Goal: Task Accomplishment & Management: Complete application form

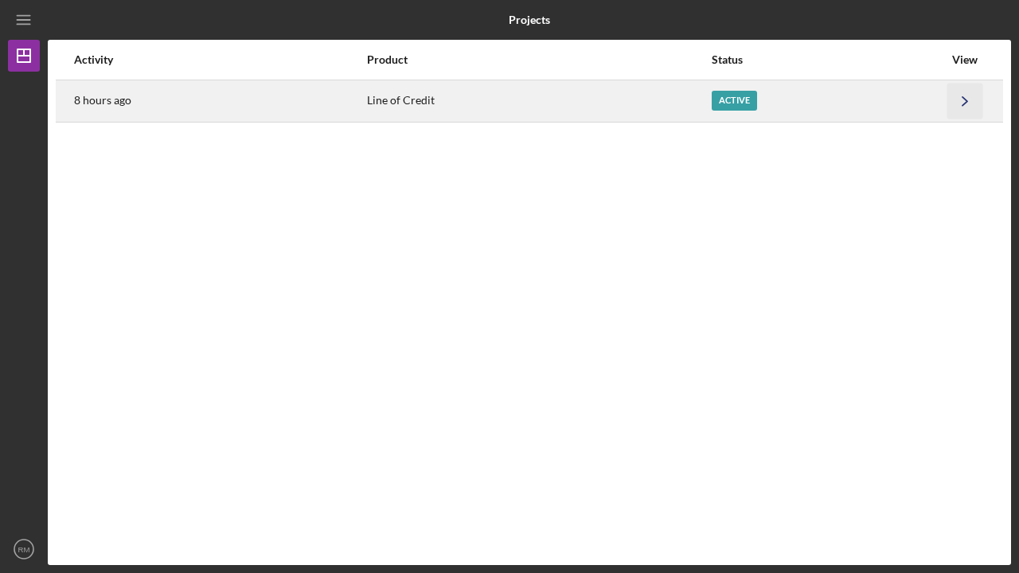
click at [964, 101] on icon "Icon/Navigate" at bounding box center [965, 101] width 36 height 36
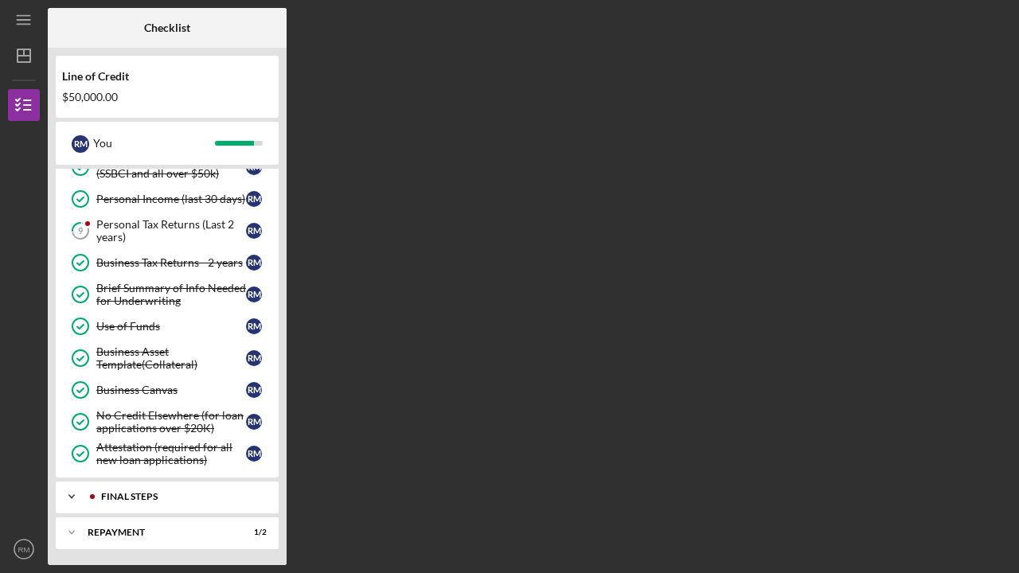
scroll to position [118, 0]
click at [146, 489] on div "Icon/Expander FINAL STEPS 1 / 3" at bounding box center [167, 497] width 223 height 32
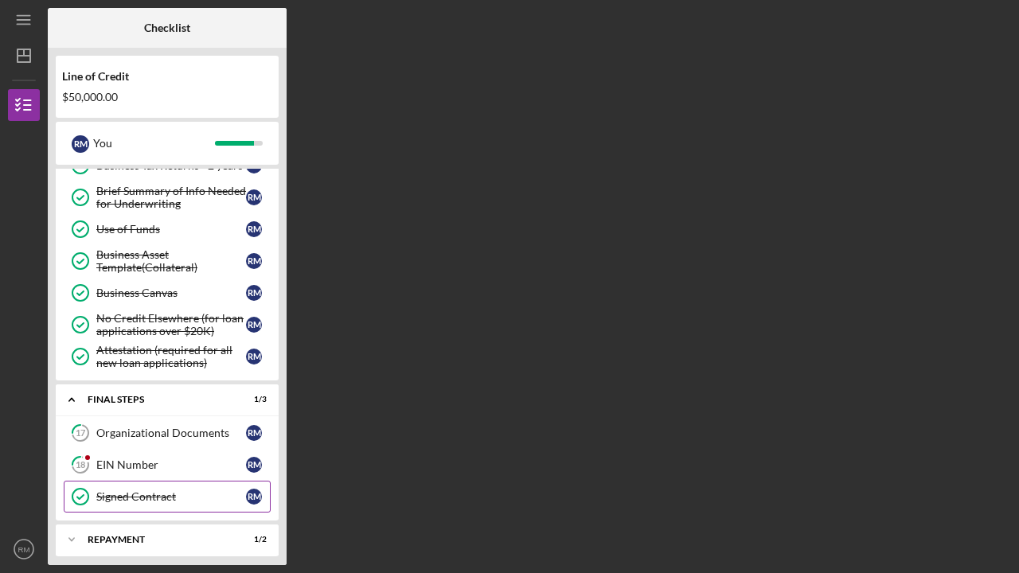
scroll to position [220, 0]
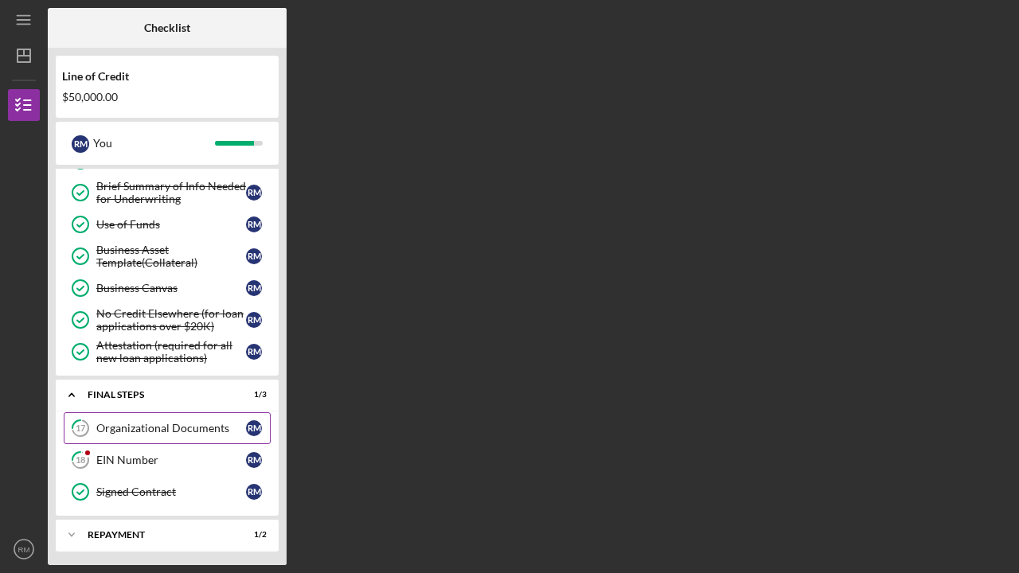
click at [161, 426] on div "Organizational Documents" at bounding box center [171, 428] width 150 height 13
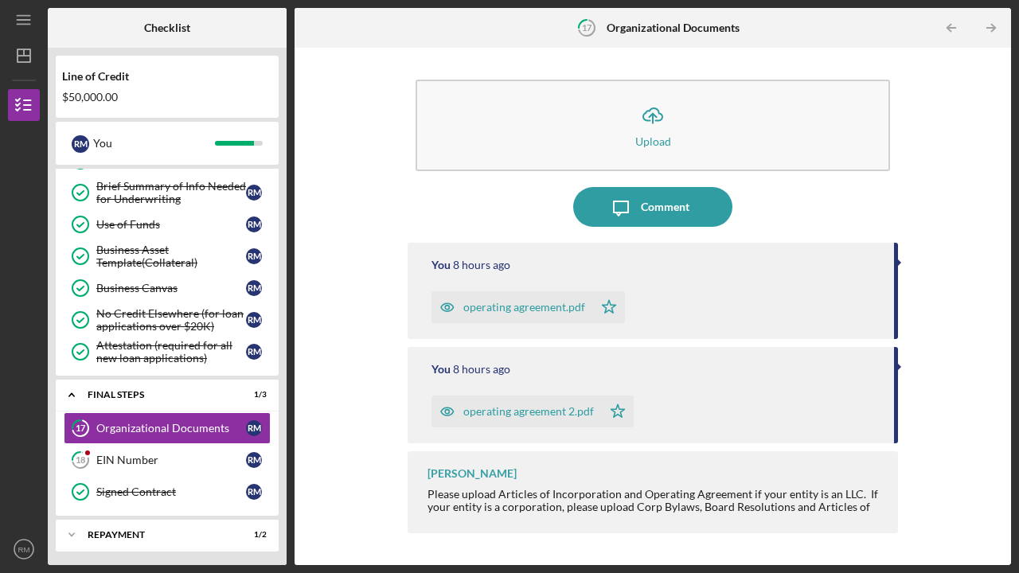
click at [507, 298] on div "operating agreement.pdf" at bounding box center [512, 307] width 162 height 32
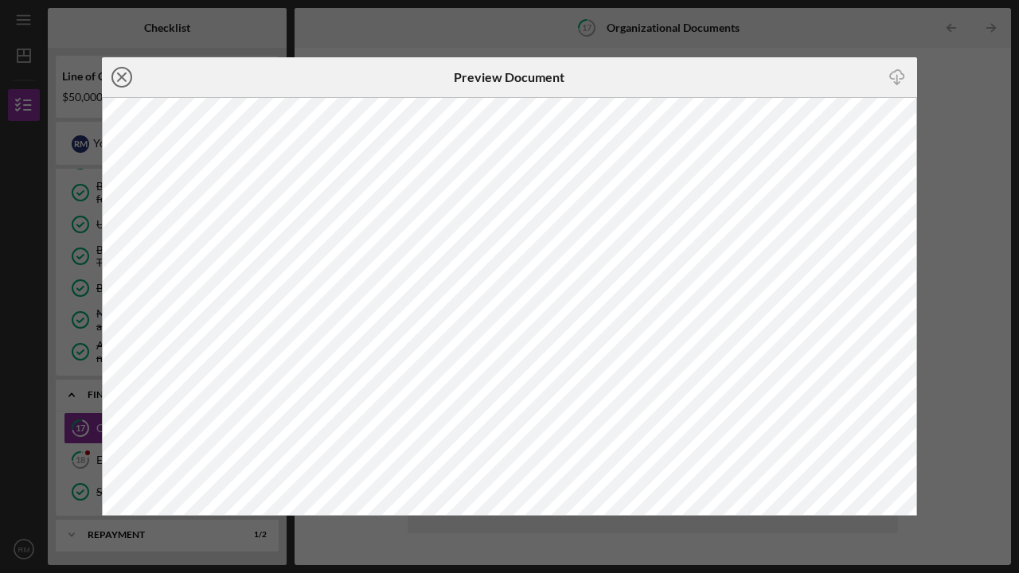
click at [122, 73] on icon "Icon/Close" at bounding box center [122, 77] width 40 height 40
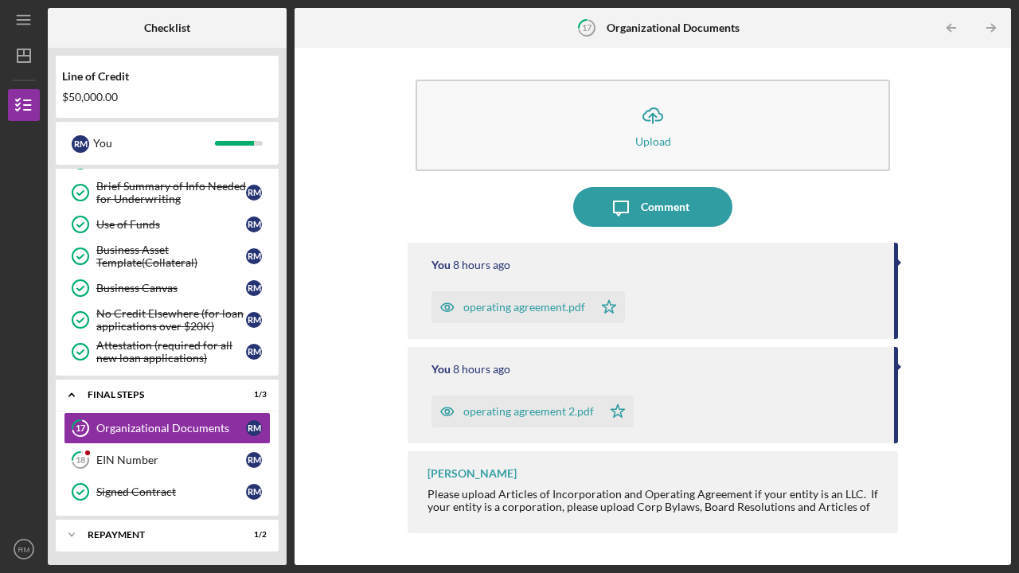
click at [501, 306] on div "operating agreement.pdf" at bounding box center [524, 307] width 122 height 13
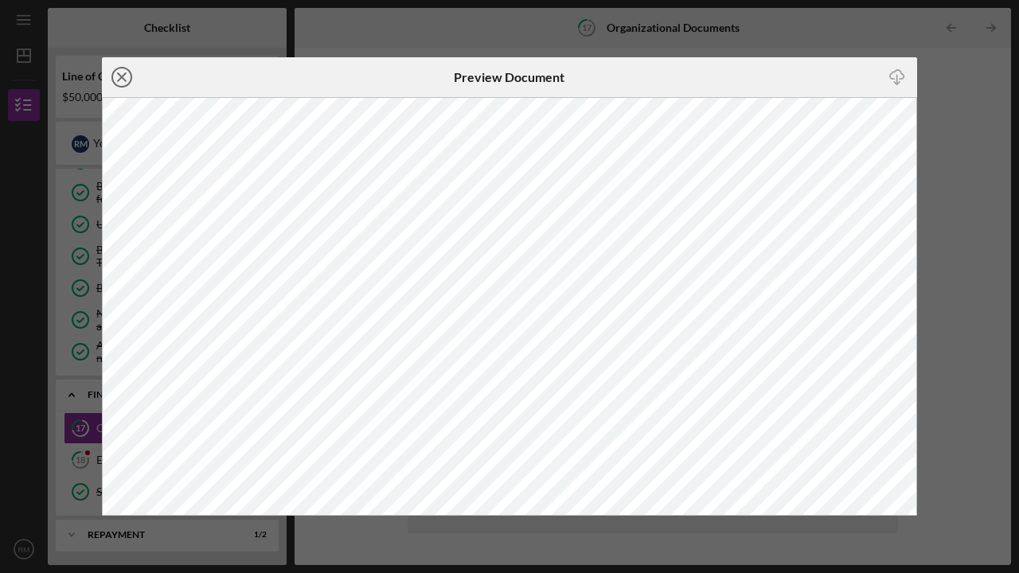
click at [123, 79] on line at bounding box center [122, 77] width 8 height 8
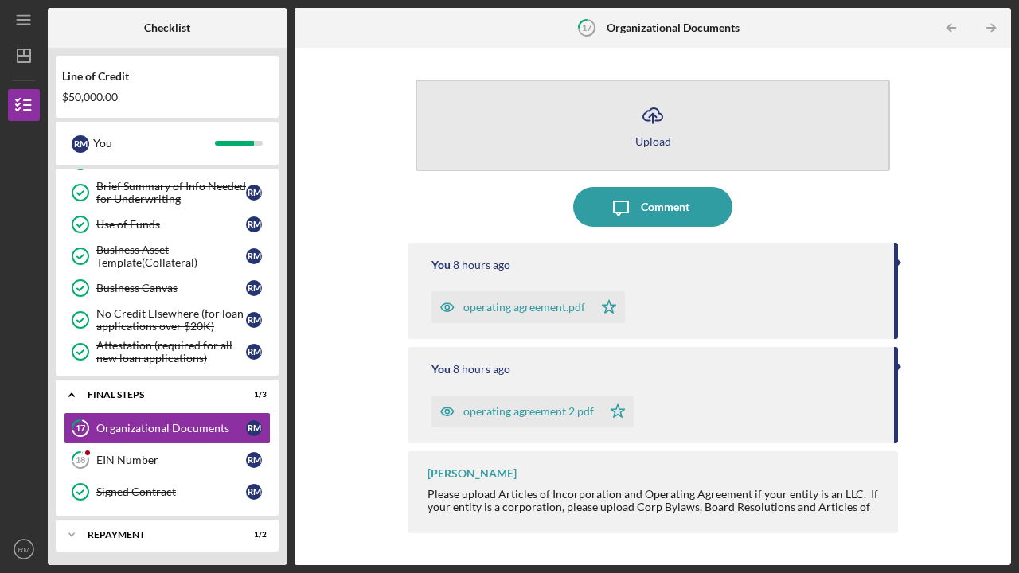
click at [626, 136] on button "Icon/Upload Upload" at bounding box center [652, 126] width 474 height 92
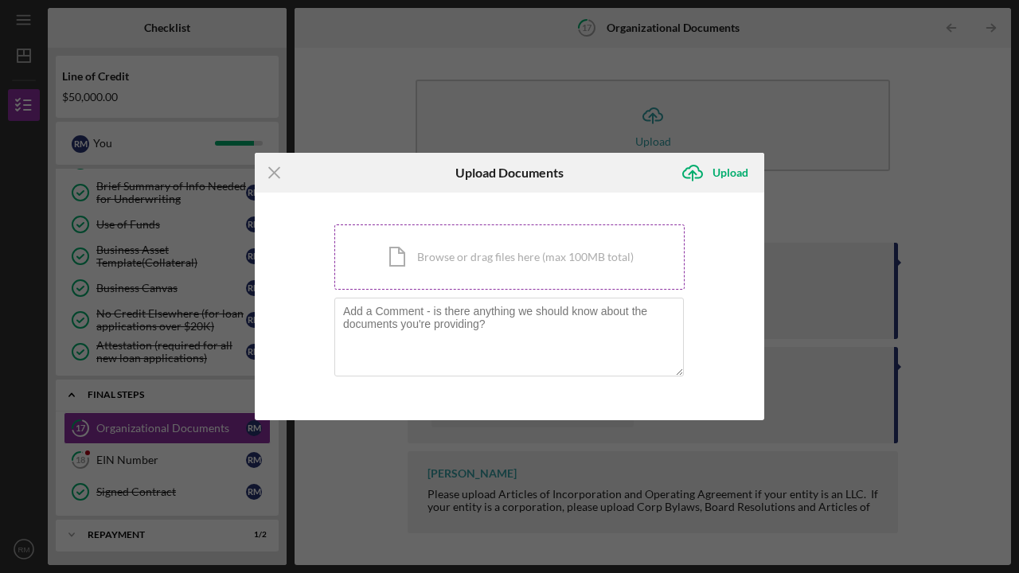
click at [485, 251] on div "Icon/Document Browse or drag files here (max 100MB total) Tap to choose files o…" at bounding box center [509, 256] width 350 height 65
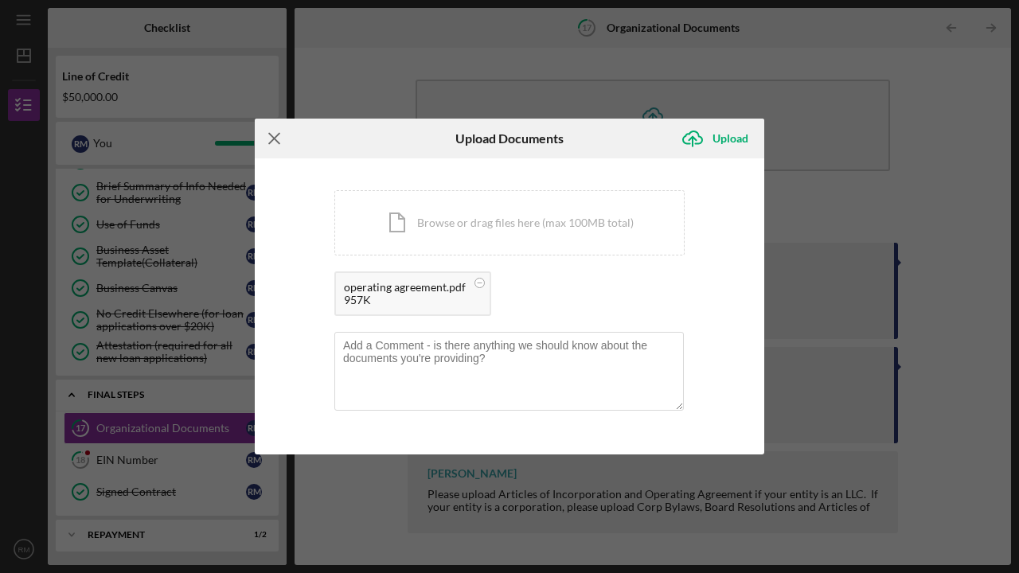
click at [271, 138] on icon "Icon/Menu Close" at bounding box center [275, 139] width 40 height 40
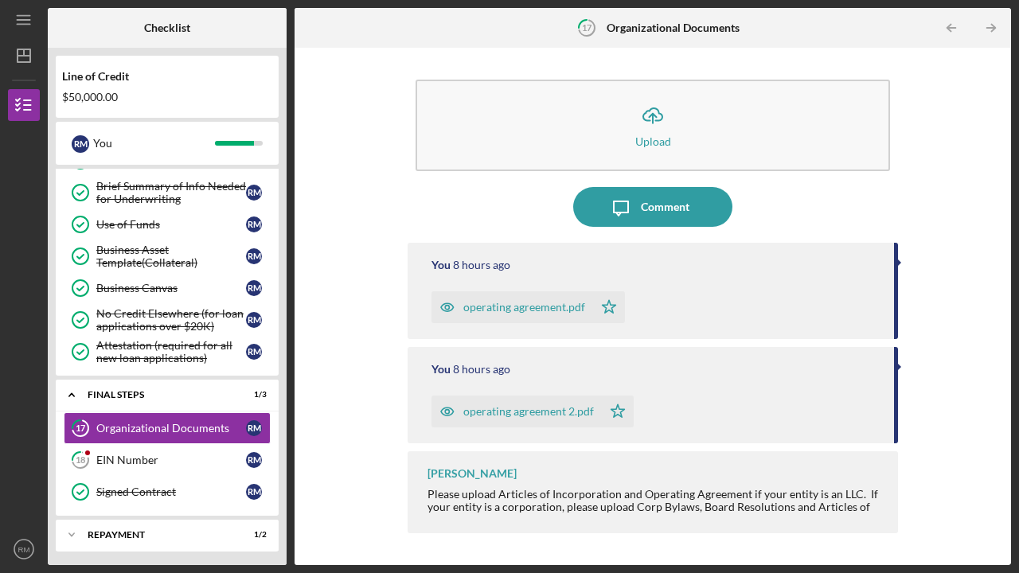
click at [513, 306] on div "operating agreement.pdf" at bounding box center [524, 307] width 122 height 13
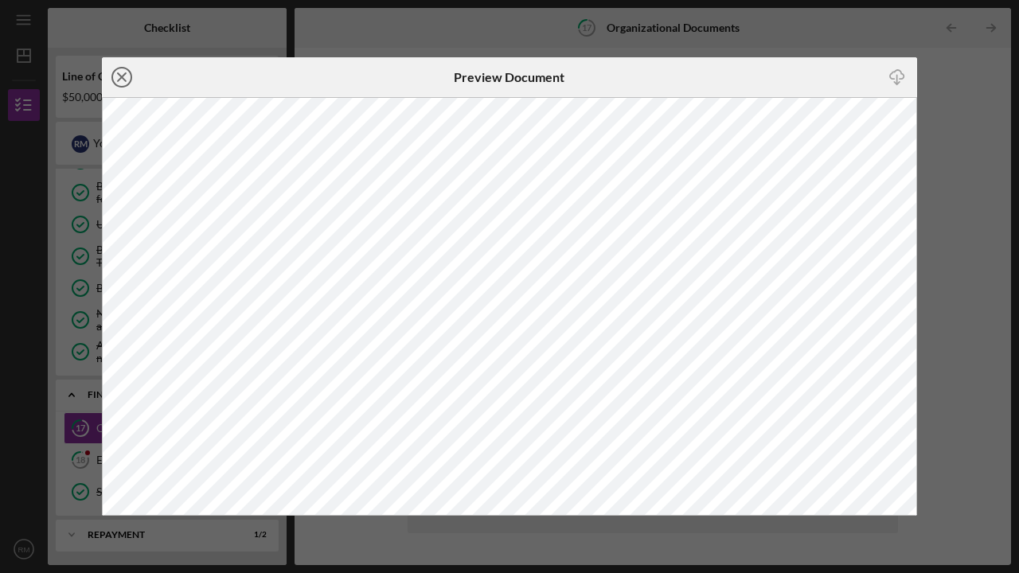
click at [128, 75] on icon "Icon/Close" at bounding box center [122, 77] width 40 height 40
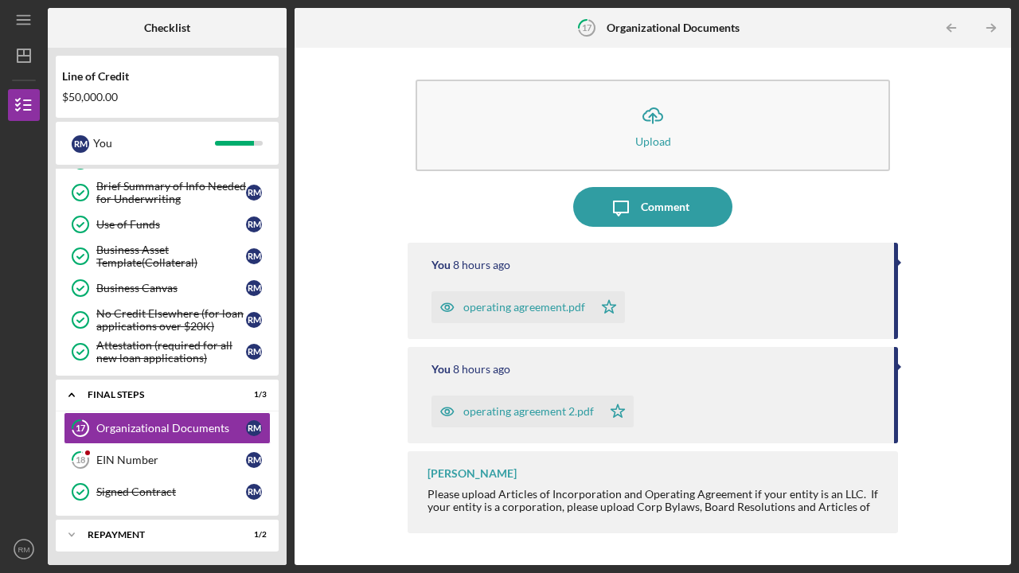
click at [531, 408] on div "operating agreement 2.pdf" at bounding box center [528, 411] width 131 height 13
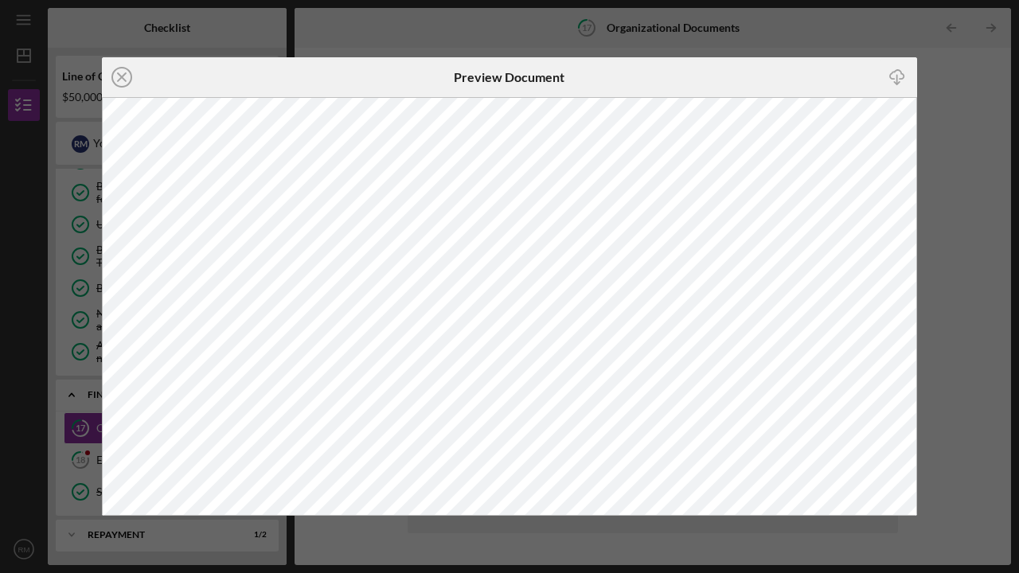
click at [899, 74] on icon "Icon/Download" at bounding box center [897, 78] width 36 height 36
click at [119, 80] on line at bounding box center [122, 77] width 8 height 8
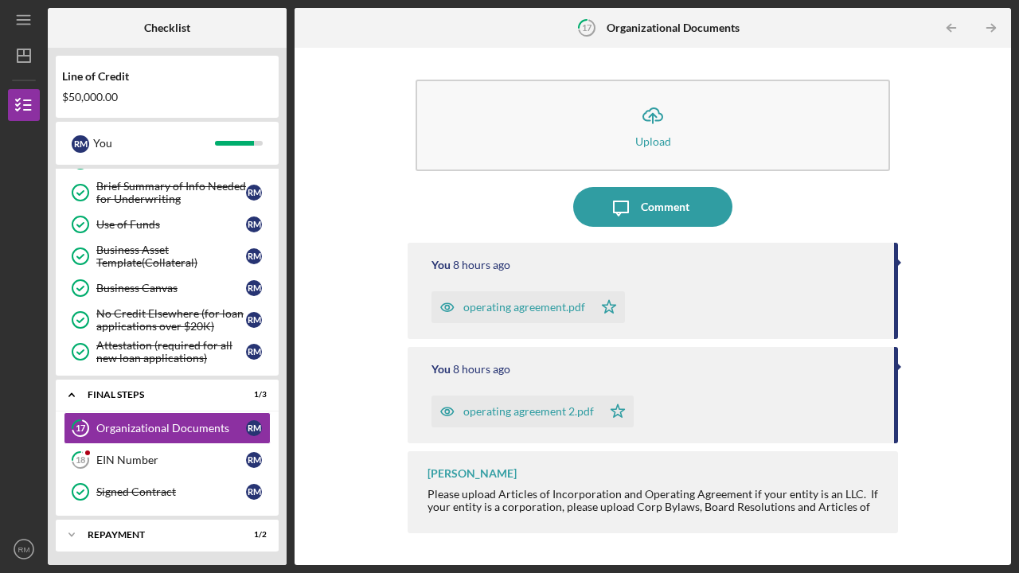
click at [481, 306] on div "operating agreement.pdf" at bounding box center [524, 307] width 122 height 13
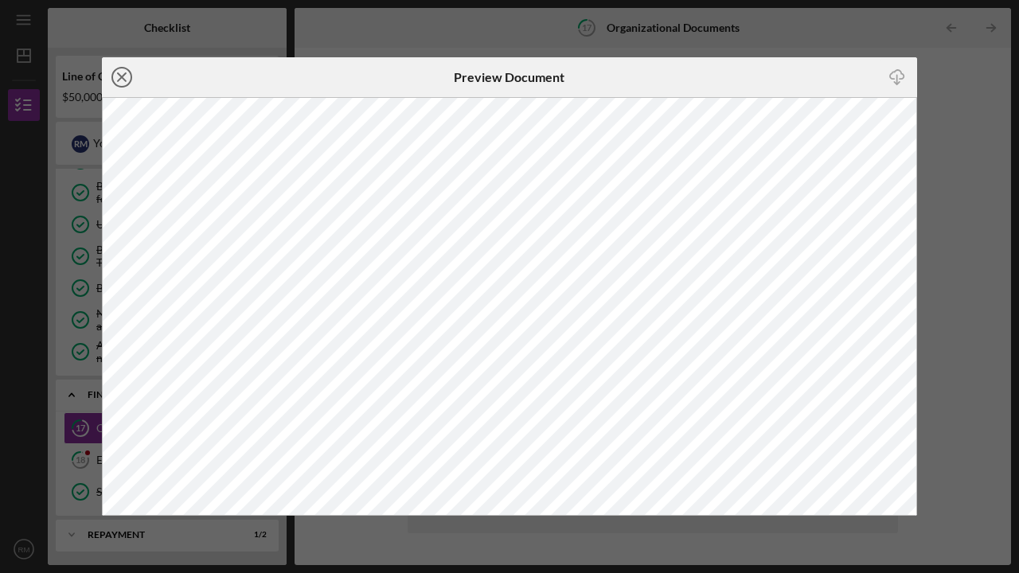
click at [134, 78] on icon "Icon/Close" at bounding box center [122, 77] width 40 height 40
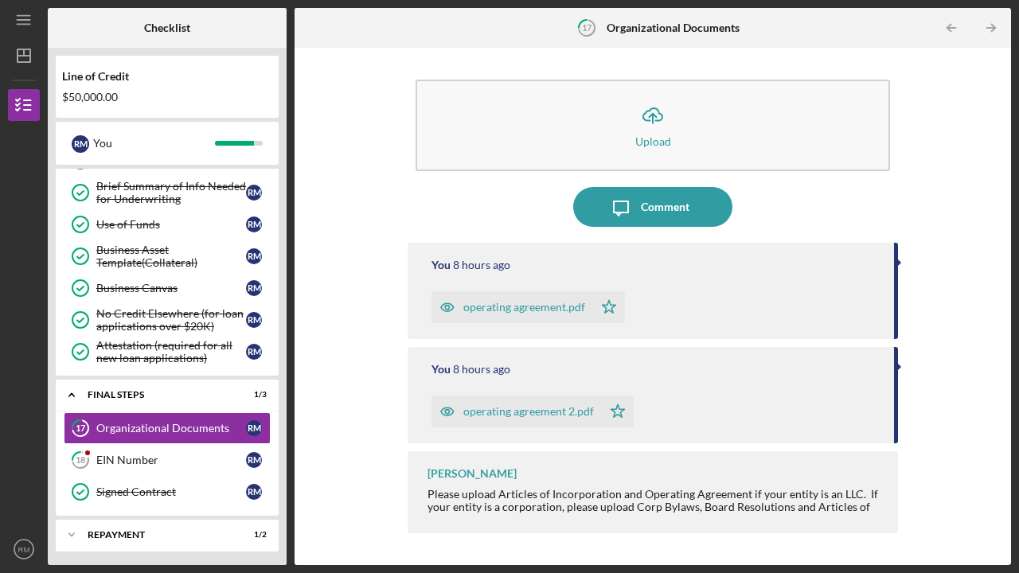
click at [567, 319] on div "operating agreement.pdf" at bounding box center [512, 307] width 162 height 32
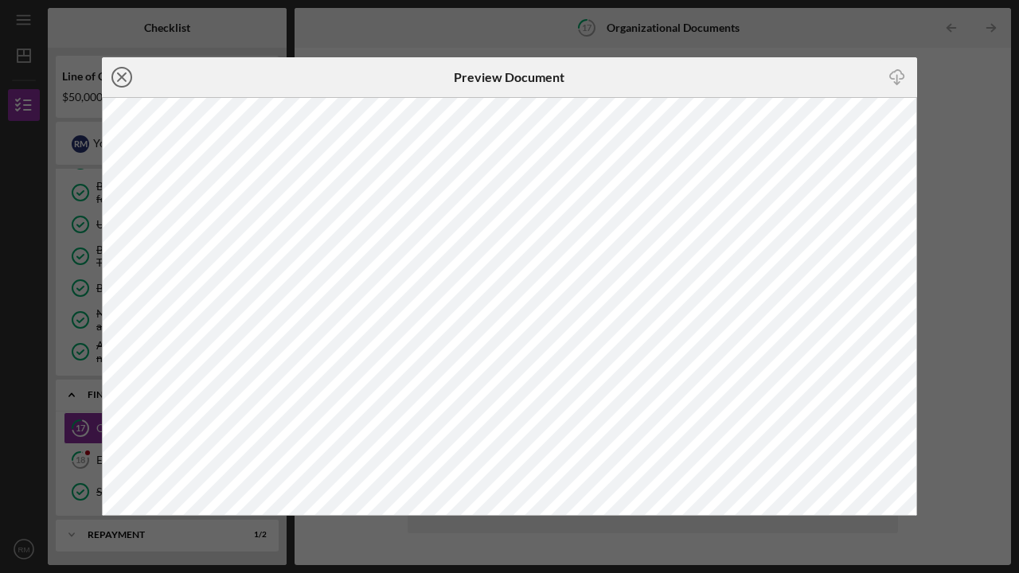
click at [125, 71] on icon "Icon/Close" at bounding box center [122, 77] width 40 height 40
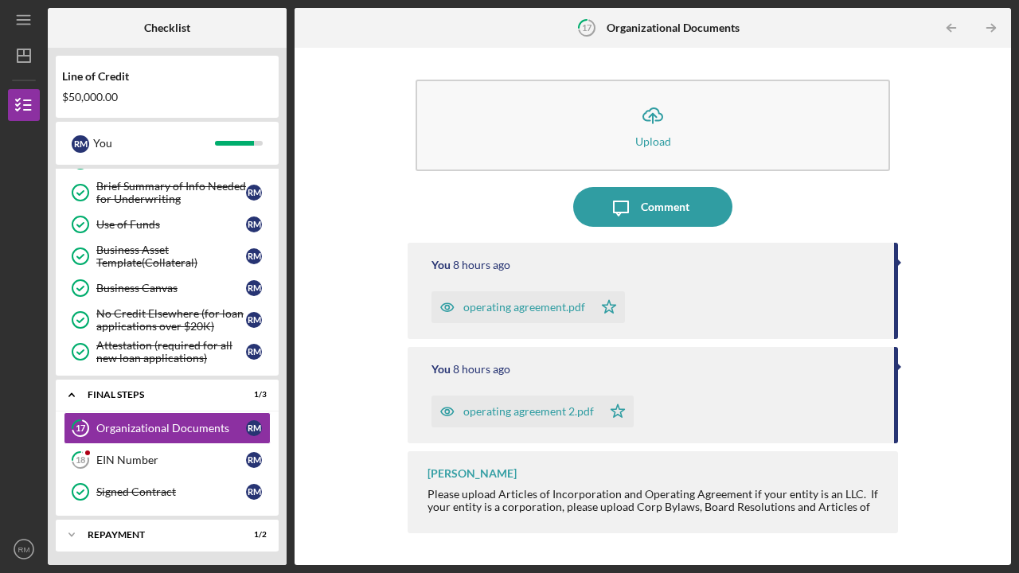
click at [497, 306] on div "operating agreement.pdf" at bounding box center [524, 307] width 122 height 13
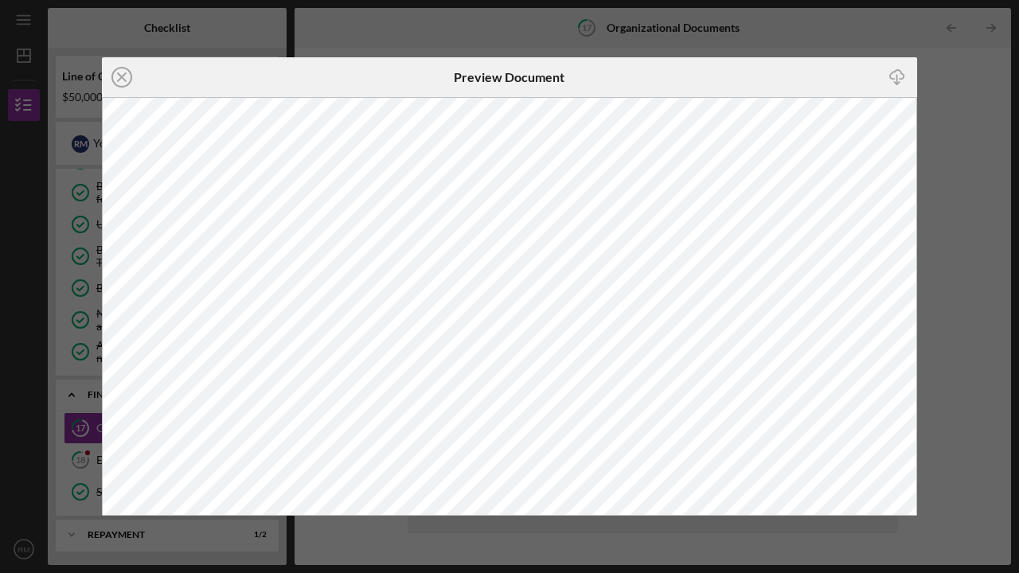
click at [891, 75] on icon "Icon/Download" at bounding box center [897, 78] width 36 height 36
click at [103, 68] on icon "Icon/Close" at bounding box center [122, 77] width 40 height 40
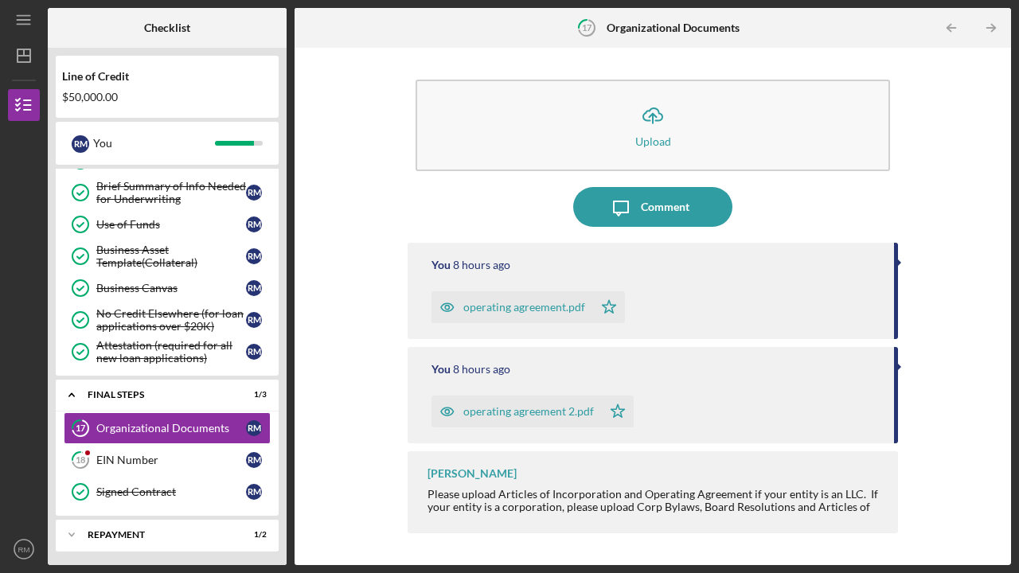
click at [583, 406] on div "operating agreement 2.pdf" at bounding box center [528, 411] width 131 height 13
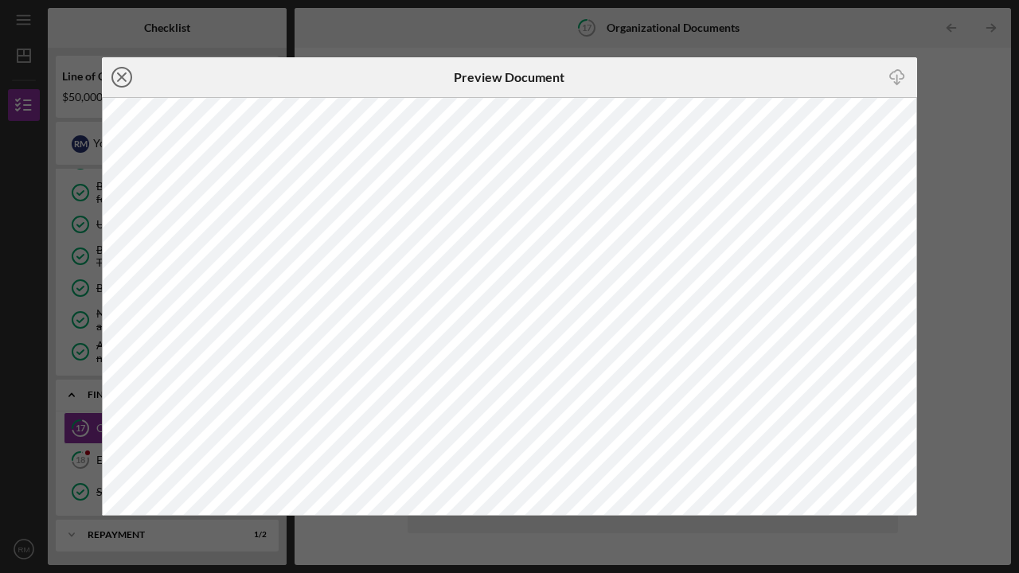
click at [118, 70] on icon "Icon/Close" at bounding box center [122, 77] width 40 height 40
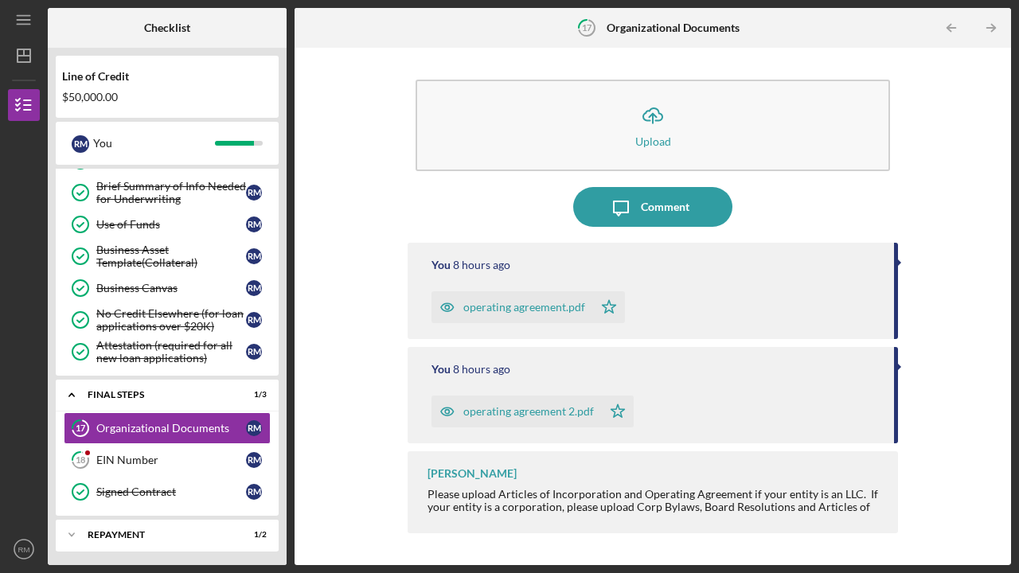
click at [565, 414] on div "operating agreement 2.pdf" at bounding box center [528, 411] width 131 height 13
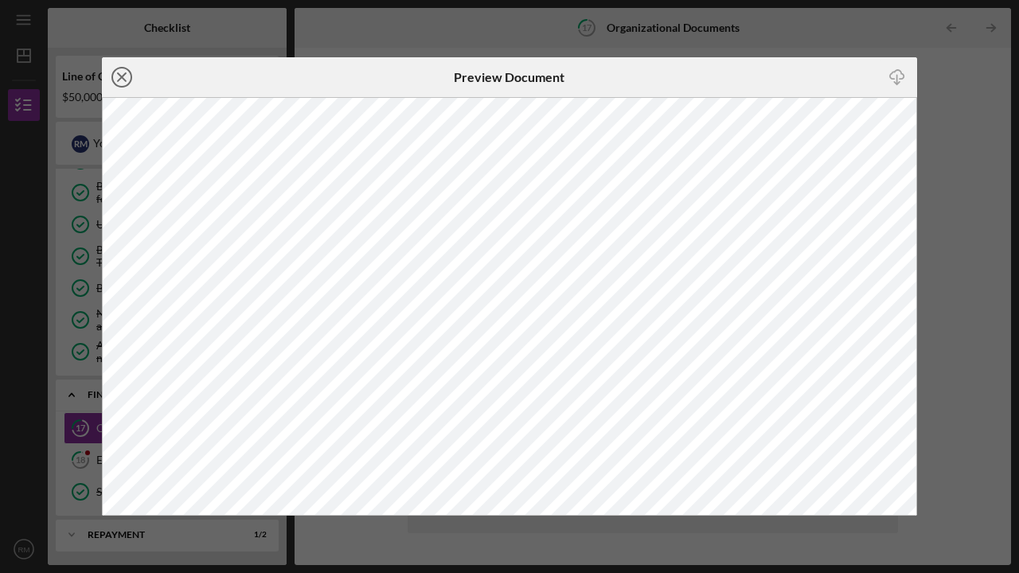
click at [123, 86] on circle at bounding box center [121, 77] width 19 height 19
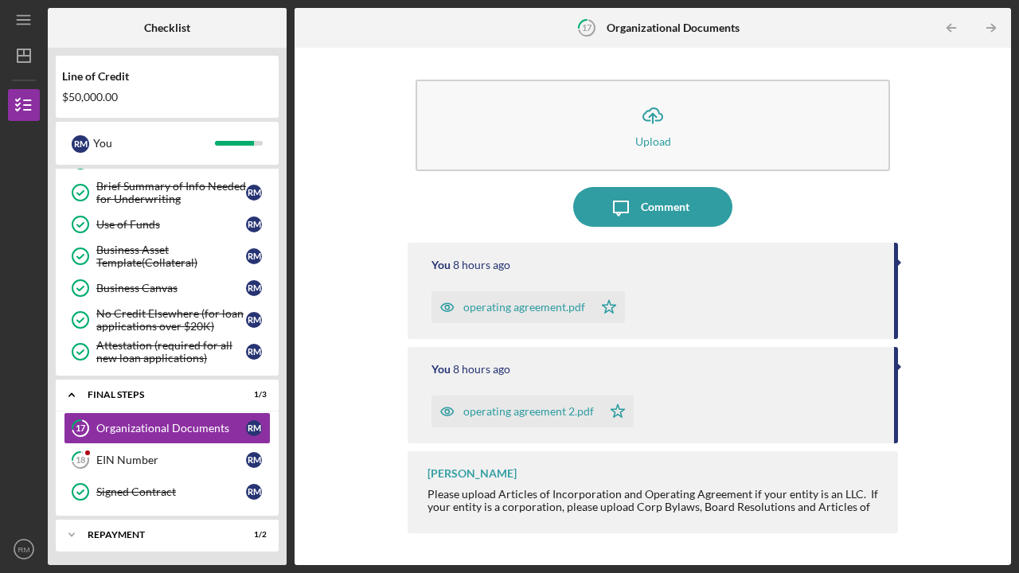
click at [473, 314] on div "operating agreement.pdf" at bounding box center [512, 307] width 162 height 32
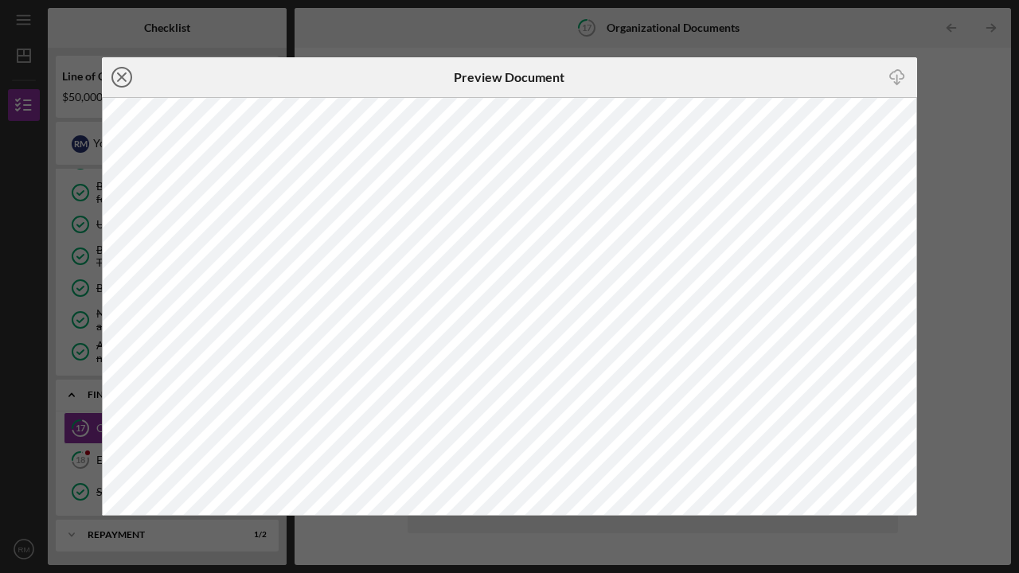
click at [119, 79] on line at bounding box center [122, 77] width 8 height 8
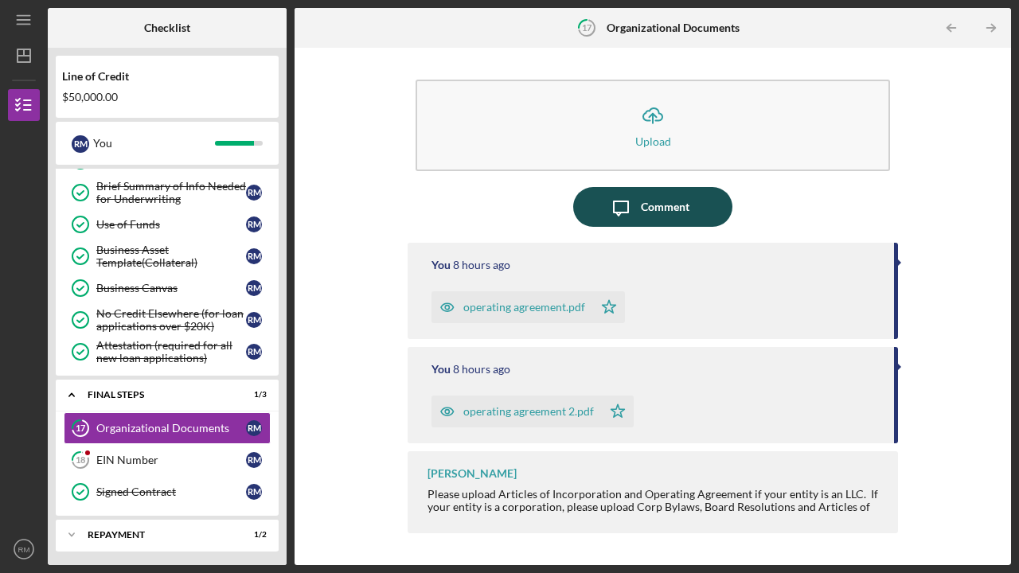
click at [641, 203] on div "Comment" at bounding box center [665, 207] width 49 height 40
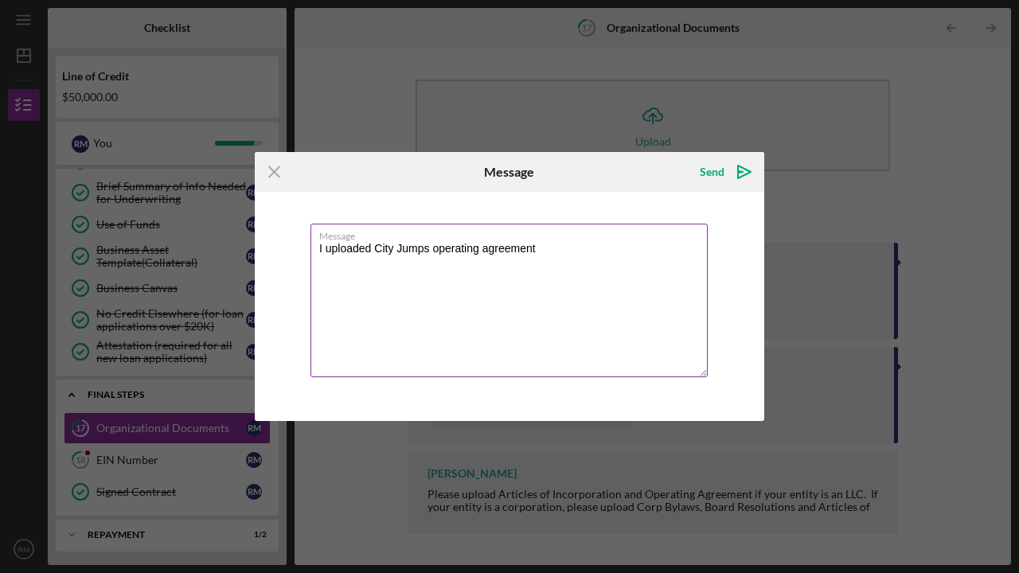
click at [591, 311] on textarea "I uploaded City Jumps operating agreement" at bounding box center [508, 301] width 397 height 154
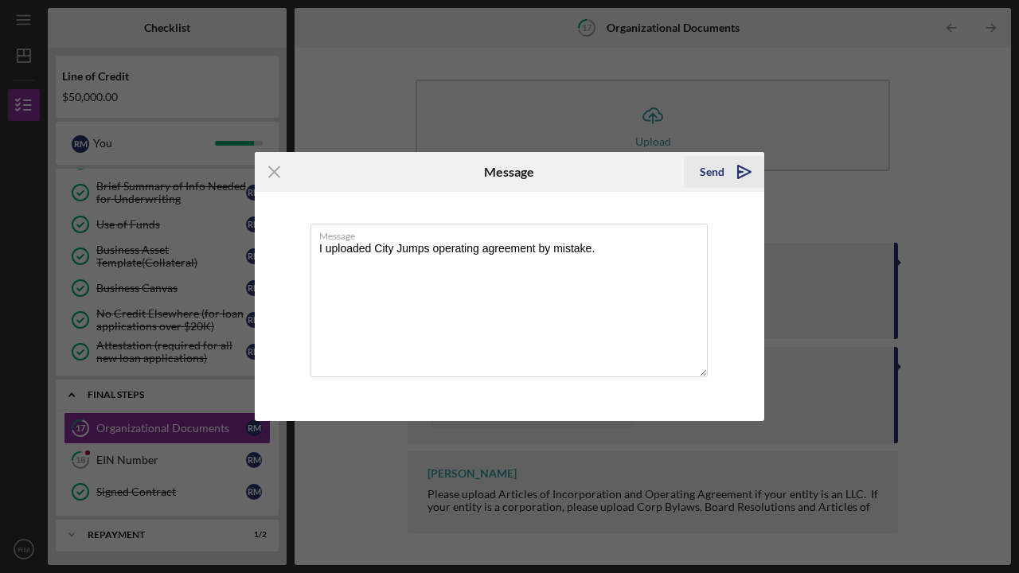
type textarea "I uploaded City Jumps operating agreement by mistake."
click at [706, 169] on div "Send" at bounding box center [711, 172] width 25 height 32
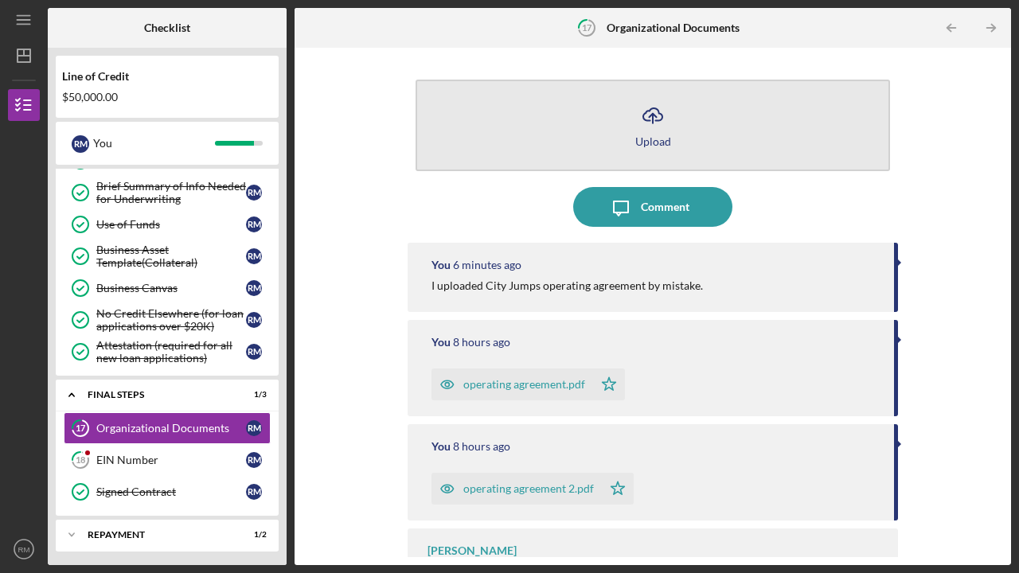
click at [506, 134] on button "Icon/Upload Upload" at bounding box center [652, 126] width 474 height 92
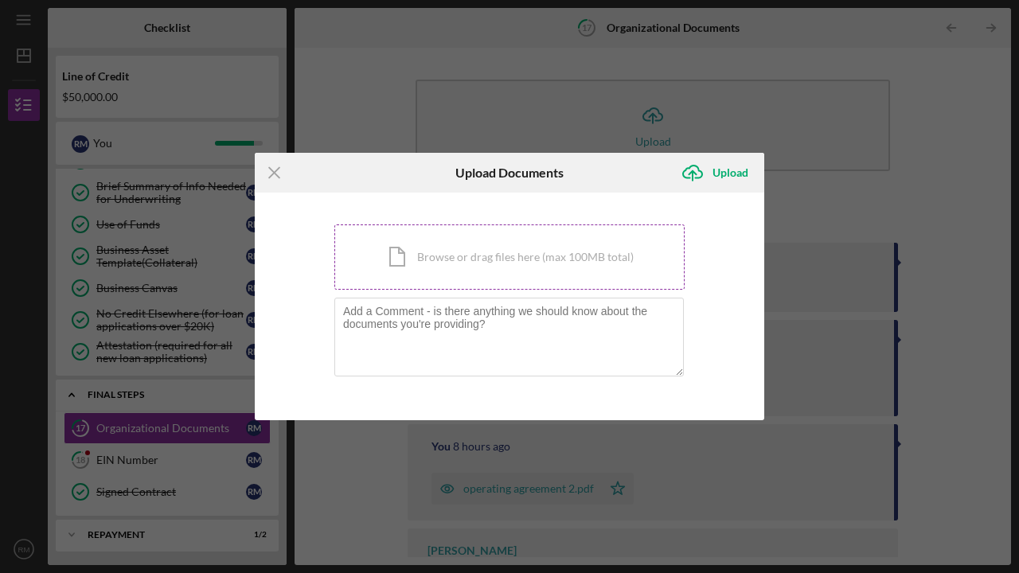
click at [460, 262] on div "Icon/Document Browse or drag files here (max 100MB total) Tap to choose files o…" at bounding box center [509, 256] width 350 height 65
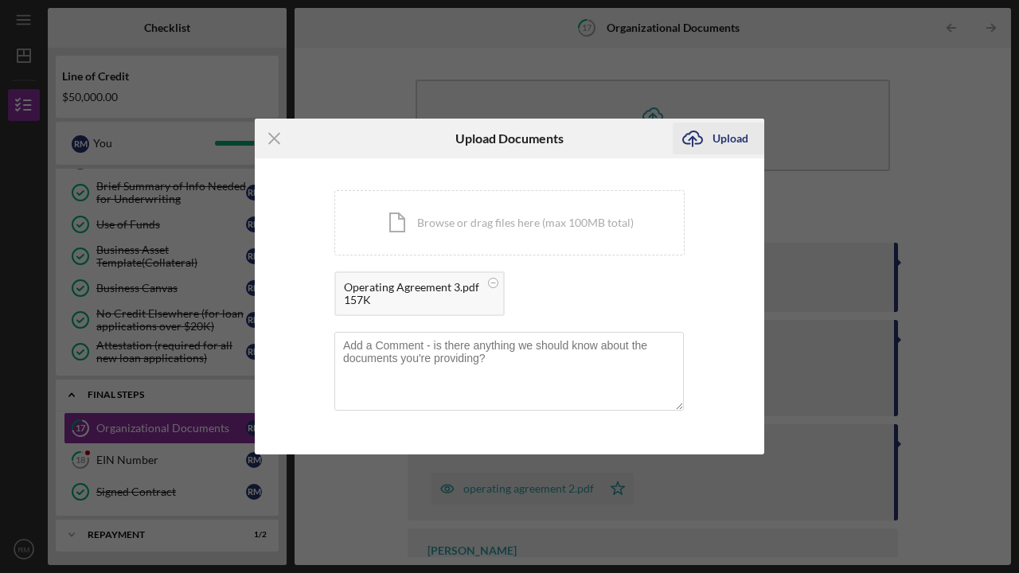
click at [727, 134] on div "Upload" at bounding box center [730, 139] width 36 height 32
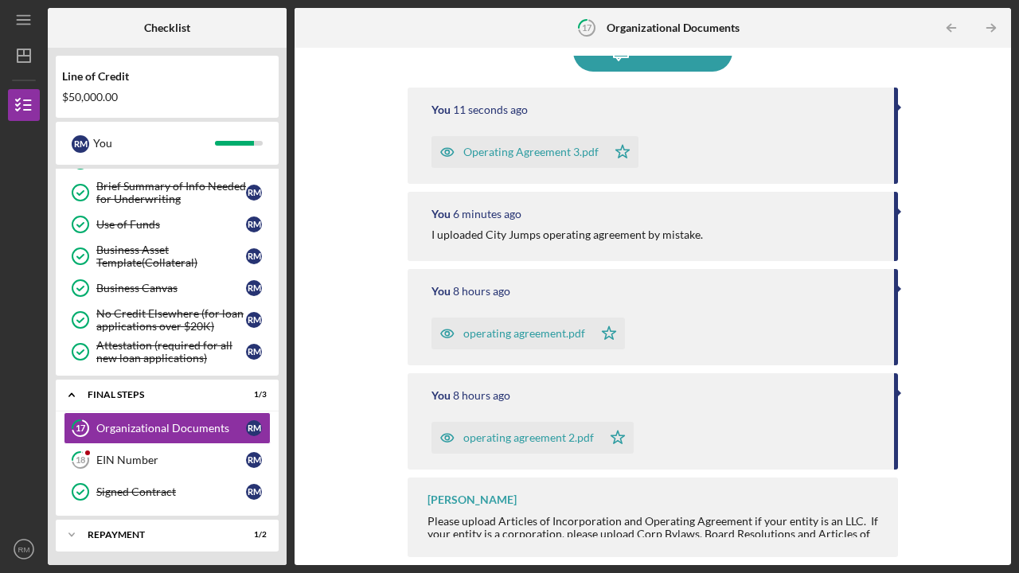
scroll to position [155, 0]
click at [150, 431] on div "Organizational Documents" at bounding box center [171, 428] width 150 height 13
click at [134, 533] on div "Repayment" at bounding box center [173, 535] width 171 height 10
click at [134, 532] on div "Repayment" at bounding box center [173, 535] width 171 height 10
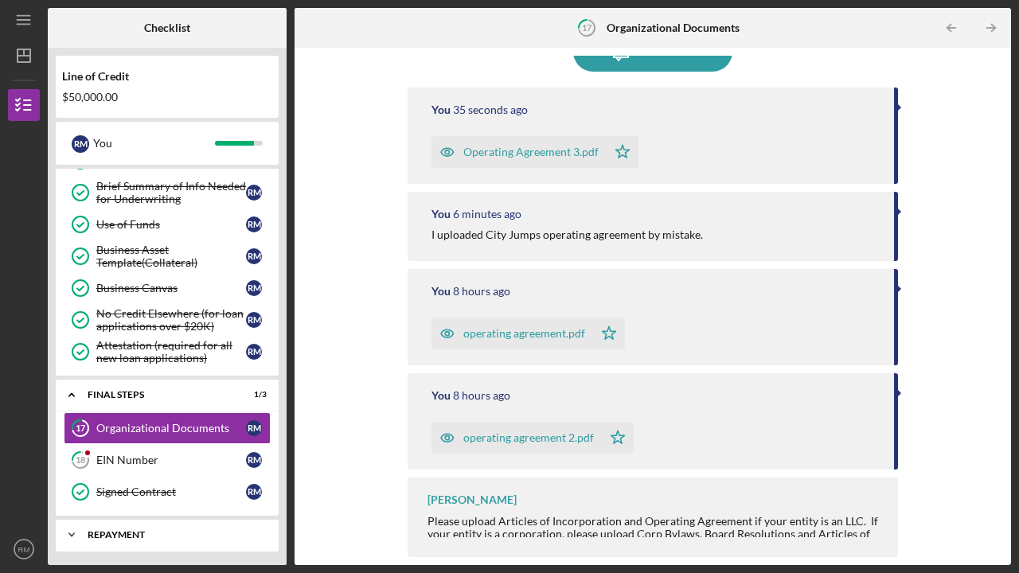
click at [134, 532] on div "Repayment" at bounding box center [173, 535] width 171 height 10
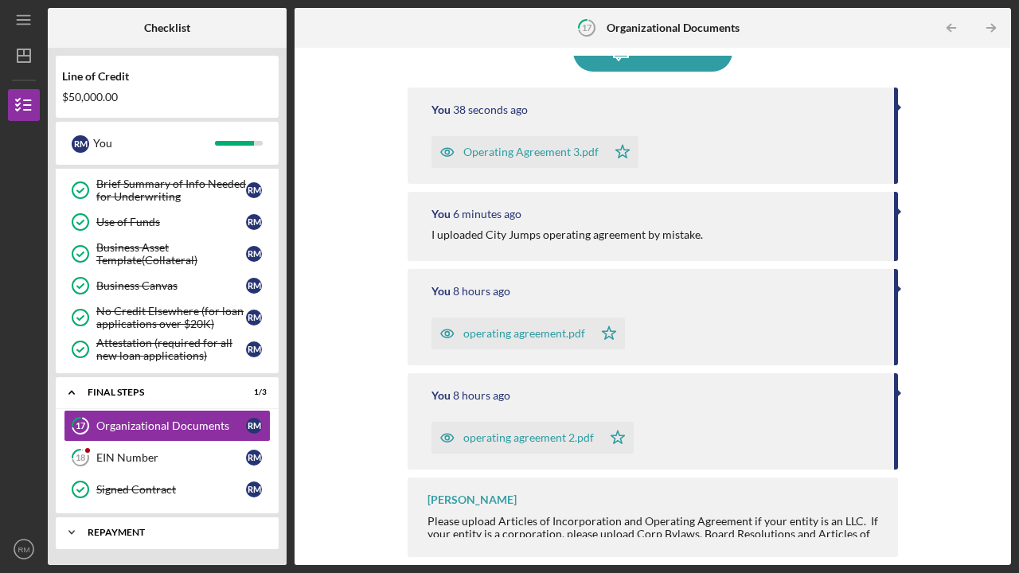
scroll to position [222, 0]
click at [180, 533] on div "Repayment" at bounding box center [173, 533] width 171 height 10
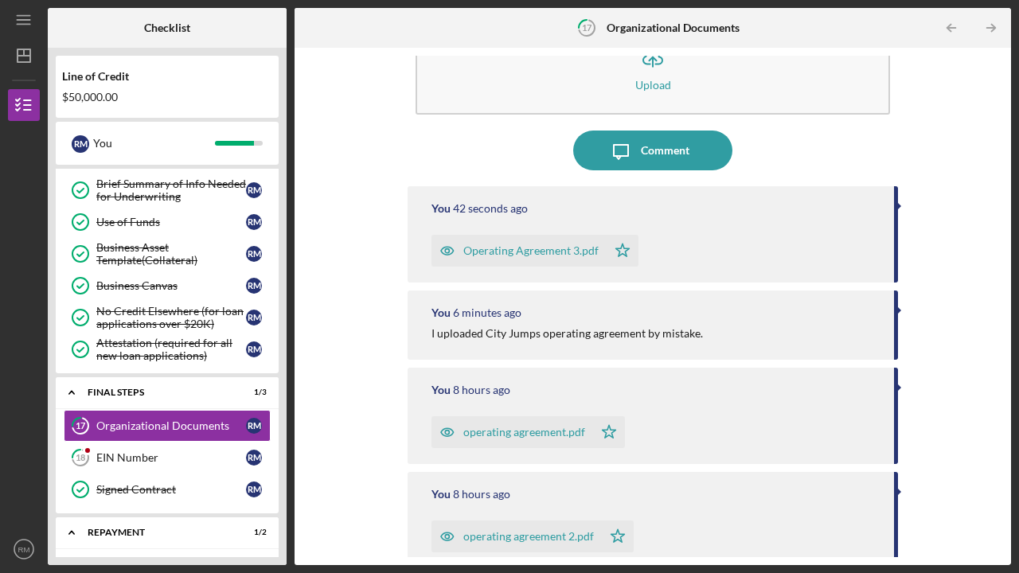
scroll to position [0, 0]
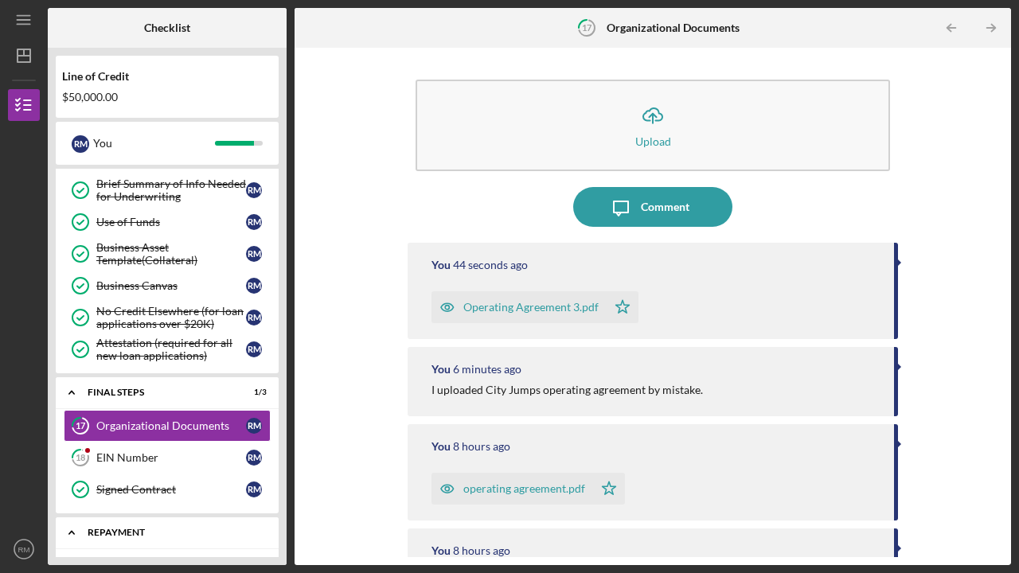
click at [69, 532] on icon "Icon/Expander" at bounding box center [72, 532] width 32 height 32
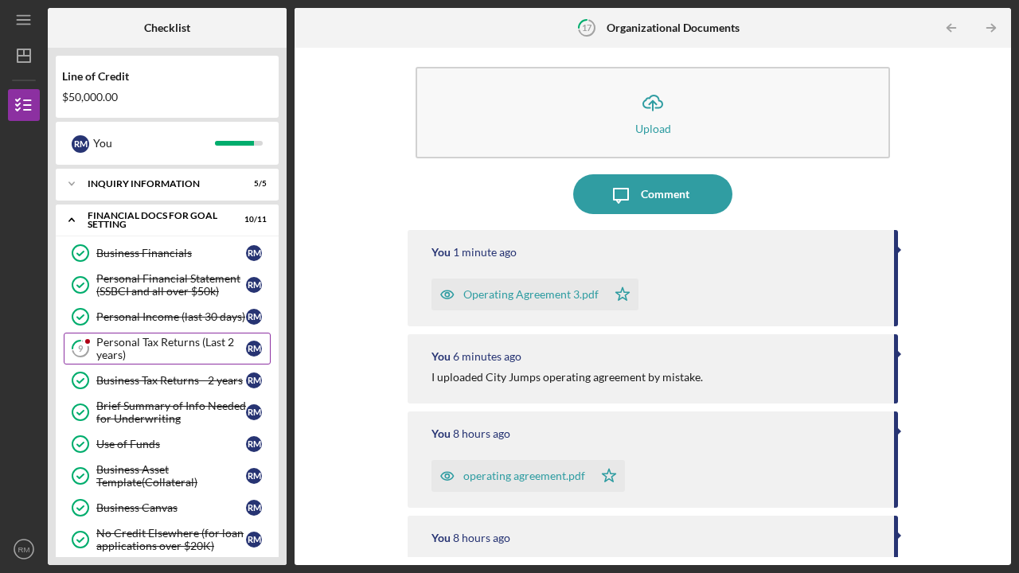
click at [157, 342] on div "Personal Tax Returns (Last 2 years)" at bounding box center [171, 348] width 150 height 25
